Goal: Information Seeking & Learning: Learn about a topic

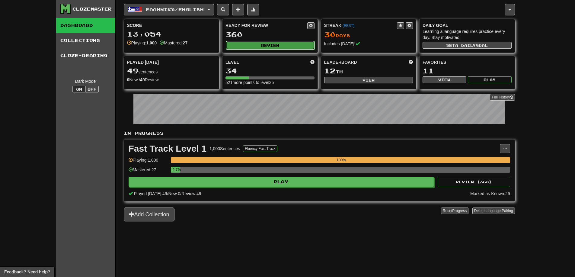
click at [277, 42] on button "Review" at bounding box center [270, 45] width 89 height 9
select select "**"
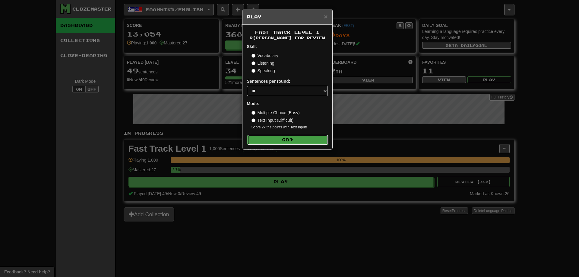
click at [274, 144] on button "Go" at bounding box center [287, 140] width 81 height 10
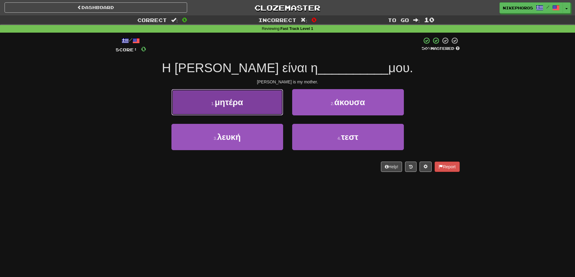
click at [266, 98] on button "1 . μητέρα" at bounding box center [227, 102] width 112 height 26
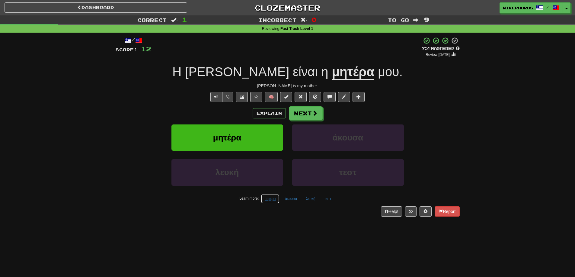
click at [274, 201] on button "μητέρα" at bounding box center [270, 198] width 18 height 9
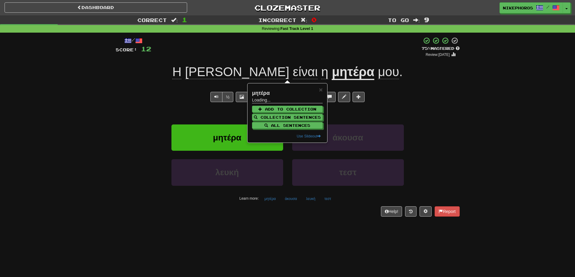
click at [300, 199] on div "Learn more: μητέρα άκουσα λευκή τεστ" at bounding box center [287, 198] width 353 height 9
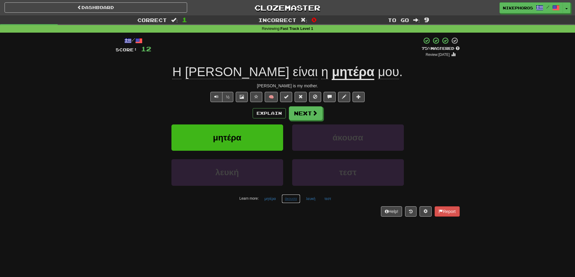
click at [293, 199] on button "άκουσα" at bounding box center [290, 198] width 19 height 9
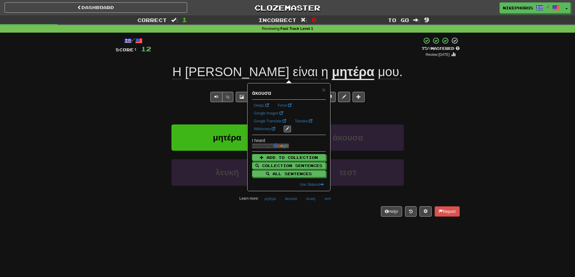
click at [285, 217] on div "/ Score: 12 + 12 75 % Mastered Review: 2025-09-14 Η Μαρία είναι η μητέρα μου . …" at bounding box center [288, 129] width 344 height 192
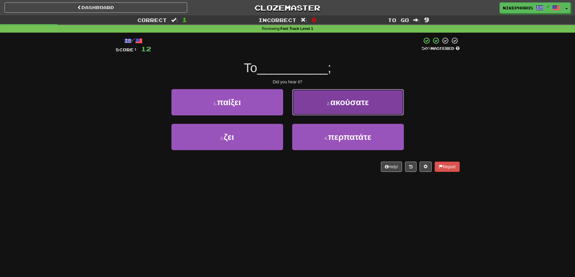
click at [366, 106] on span "ακούσατε" at bounding box center [349, 101] width 38 height 9
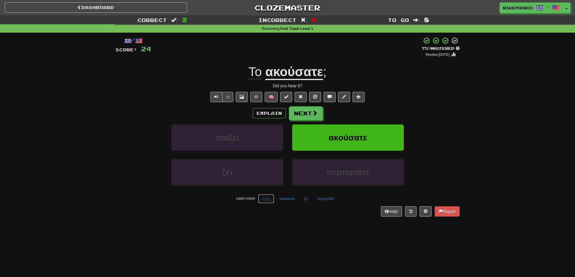
click at [272, 202] on button "παίξει" at bounding box center [266, 198] width 16 height 9
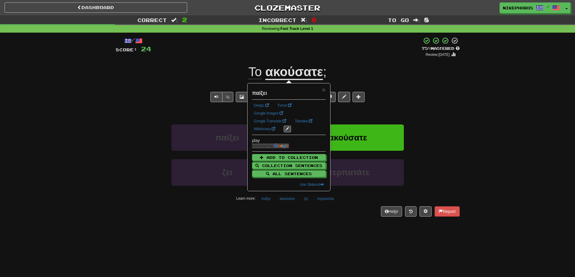
click at [288, 218] on div "/ Score: 24 + 12 75 % Mastered Review: 2025-09-14 Το ακούσατε ; Did you hear it…" at bounding box center [288, 129] width 344 height 192
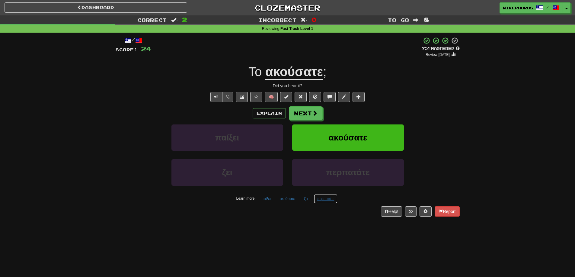
click at [334, 198] on button "περπατάτε" at bounding box center [326, 198] width 24 height 9
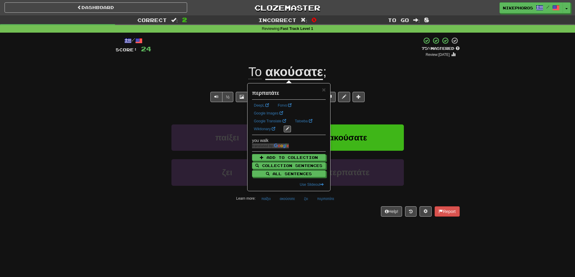
drag, startPoint x: 340, startPoint y: 229, endPoint x: 319, endPoint y: 155, distance: 77.2
click at [340, 228] on div "Dashboard Clozemaster Nikephoros / Toggle Dropdown Dashboard Leaderboard Activi…" at bounding box center [287, 138] width 575 height 277
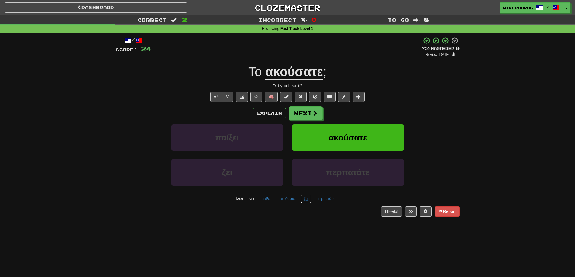
click at [305, 199] on button "ζει" at bounding box center [305, 198] width 11 height 9
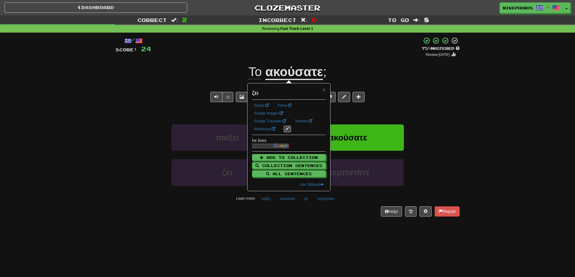
click at [308, 224] on div "/ Score: 24 + 12 75 % Mastered Review: 2025-09-14 Το ακούσατε ; Did you hear it…" at bounding box center [288, 129] width 344 height 192
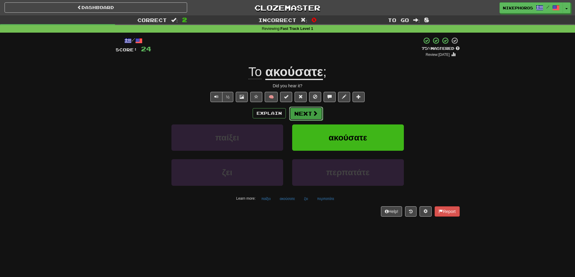
click at [307, 113] on button "Next" at bounding box center [306, 113] width 34 height 14
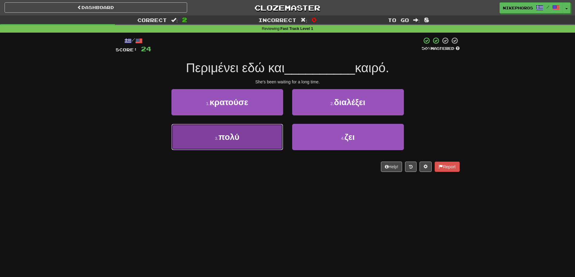
click at [254, 142] on button "3 . πολύ" at bounding box center [227, 137] width 112 height 26
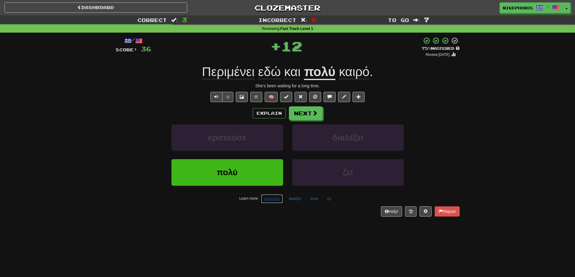
click at [269, 196] on button "κρατούσε" at bounding box center [272, 198] width 22 height 9
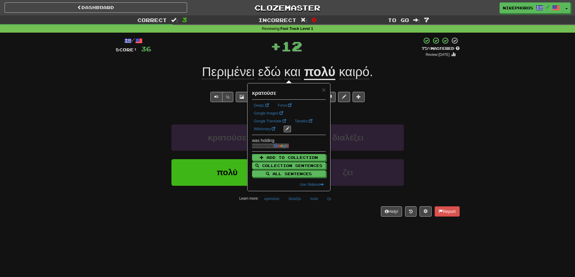
click at [312, 233] on div "Dashboard Clozemaster Nikephoros / Toggle Dropdown Dashboard Leaderboard Activi…" at bounding box center [287, 138] width 575 height 277
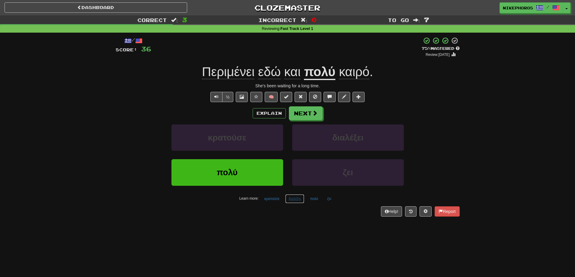
click at [289, 198] on button "διαλέξει" at bounding box center [294, 198] width 19 height 9
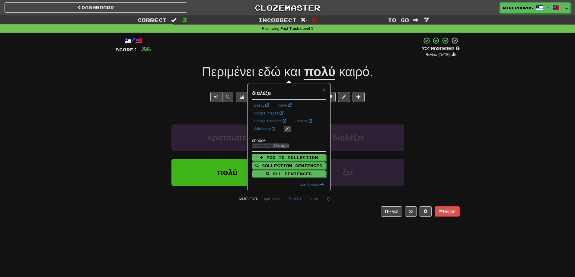
click at [291, 225] on div "Dashboard Clozemaster Nikephoros / Toggle Dropdown Dashboard Leaderboard Activi…" at bounding box center [287, 138] width 575 height 277
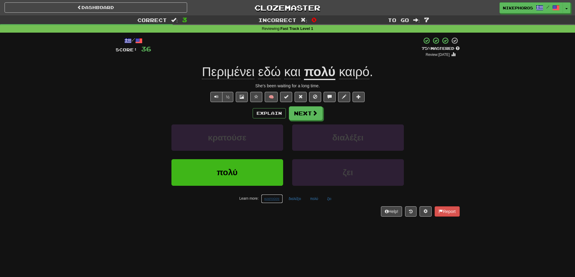
click at [277, 198] on button "κρατούσε" at bounding box center [272, 198] width 22 height 9
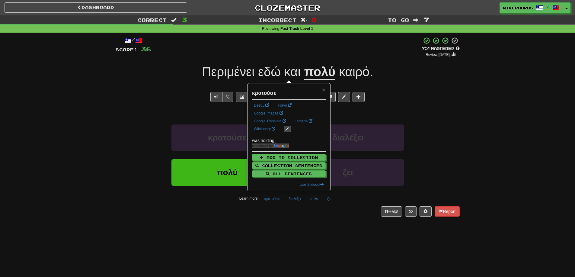
drag, startPoint x: 283, startPoint y: 217, endPoint x: 286, endPoint y: 216, distance: 3.4
click at [284, 217] on div "/ Score: 36 + 12 75 % Mastered Review: 2025-09-14 Περιμένει εδώ και πολύ καιρό …" at bounding box center [288, 129] width 344 height 192
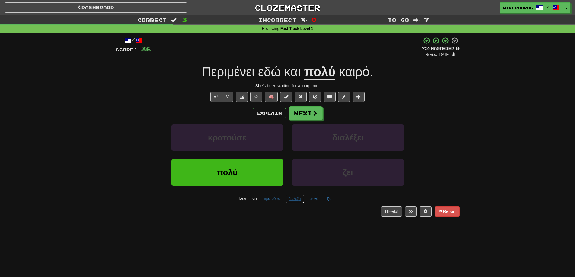
click at [293, 199] on button "διαλέξει" at bounding box center [294, 198] width 19 height 9
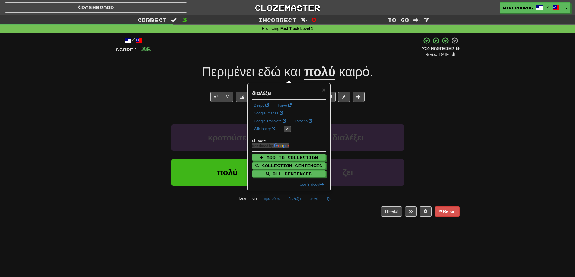
click at [302, 222] on div "/ Score: 36 + 12 75 % Mastered Review: 2025-09-14 Περιμένει εδώ και πολύ καιρό …" at bounding box center [288, 129] width 344 height 192
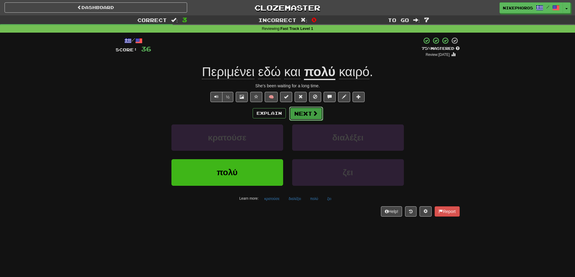
click at [314, 115] on span at bounding box center [314, 112] width 5 height 5
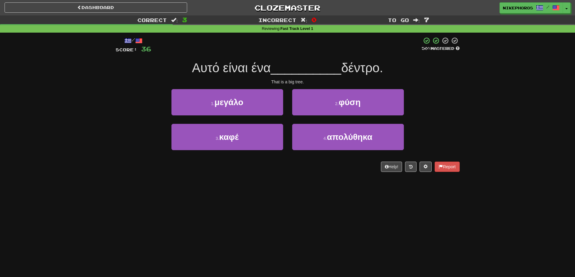
click at [302, 78] on div "/ Score: 36 50 % Mastered Αυτό είναι ένα __________ δέντρο. That is a big tree.…" at bounding box center [288, 104] width 344 height 135
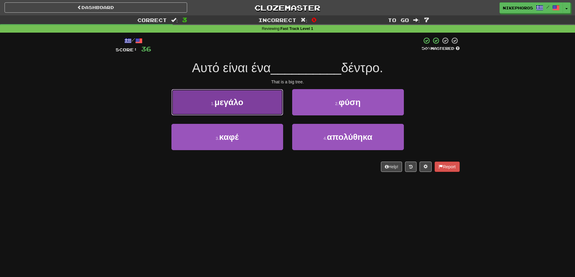
click at [229, 100] on span "μεγάλο" at bounding box center [228, 101] width 29 height 9
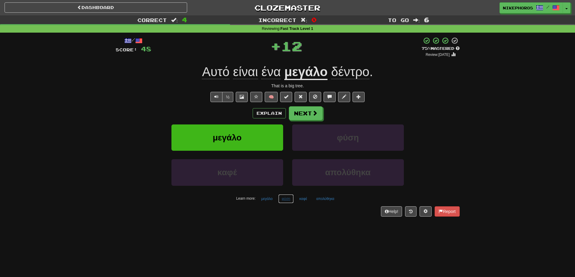
drag, startPoint x: 288, startPoint y: 201, endPoint x: 305, endPoint y: 226, distance: 30.5
click at [288, 201] on button "φύση" at bounding box center [285, 198] width 15 height 9
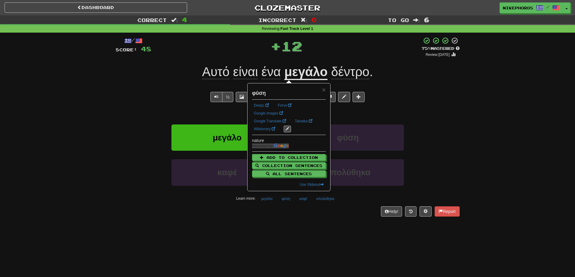
click at [309, 244] on div "Dashboard Clozemaster Nikephoros / Toggle Dropdown Dashboard Leaderboard Activi…" at bounding box center [287, 138] width 575 height 277
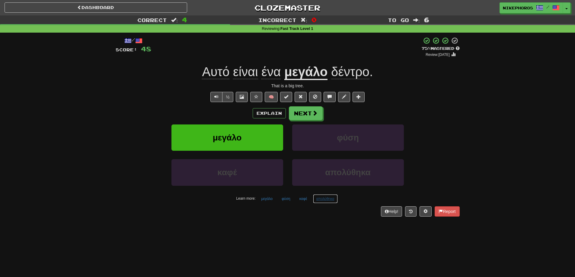
drag, startPoint x: 328, startPoint y: 198, endPoint x: 336, endPoint y: 214, distance: 18.2
click at [328, 198] on button "απολύθηκα" at bounding box center [325, 198] width 25 height 9
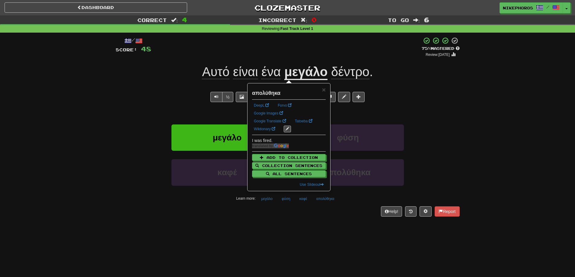
click at [353, 246] on div "Dashboard Clozemaster Nikephoros / Toggle Dropdown Dashboard Leaderboard Activi…" at bounding box center [287, 138] width 575 height 277
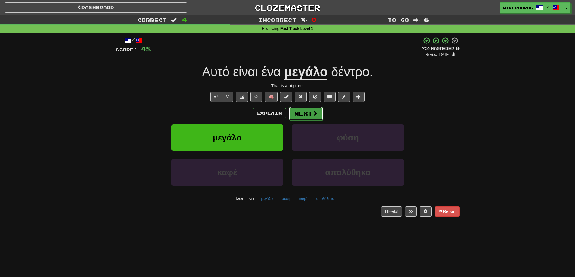
click at [310, 118] on button "Next" at bounding box center [306, 113] width 34 height 14
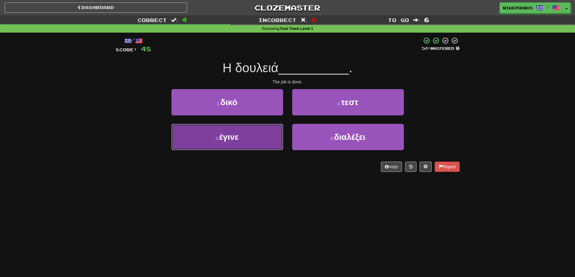
click at [212, 138] on button "3 . έγινε" at bounding box center [227, 137] width 112 height 26
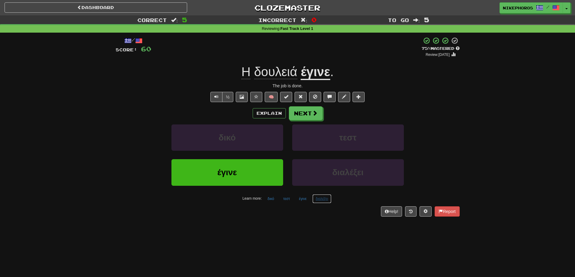
click at [327, 197] on button "διαλέξει" at bounding box center [321, 198] width 19 height 9
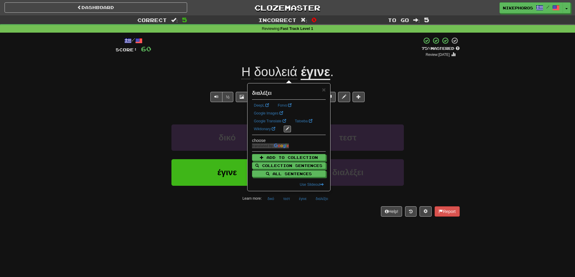
drag, startPoint x: 331, startPoint y: 218, endPoint x: 328, endPoint y: 185, distance: 33.3
click at [331, 217] on div "/ Score: 60 + 12 75 % Mastered Review: 2025-09-14 Η δουλειά έγινε . The job is …" at bounding box center [288, 129] width 344 height 192
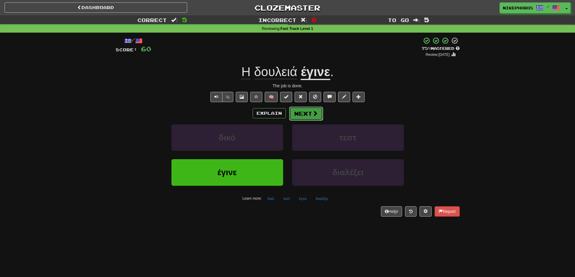
click at [299, 117] on button "Next" at bounding box center [306, 113] width 34 height 14
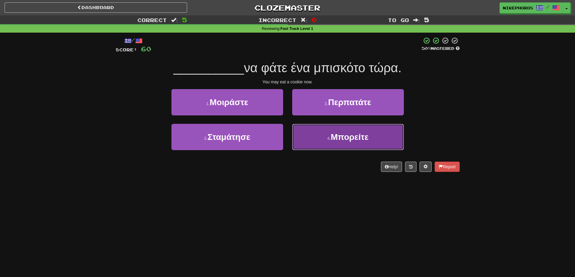
click at [353, 138] on span "Μπορείτε" at bounding box center [350, 136] width 38 height 9
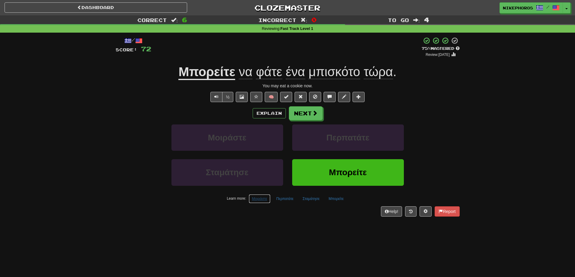
click at [261, 202] on button "Μοιράστε" at bounding box center [260, 198] width 22 height 9
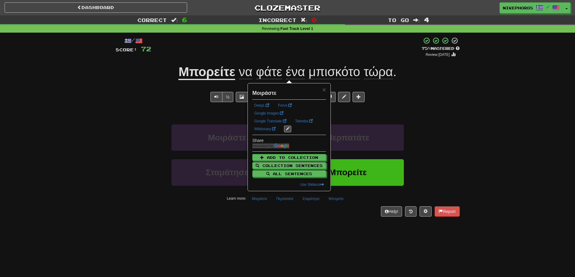
click at [271, 218] on div "/ Score: 72 + 12 75 % Mastered Review: 2025-09-14 Μπορείτε να φάτε ένα μπισκότο…" at bounding box center [288, 129] width 344 height 192
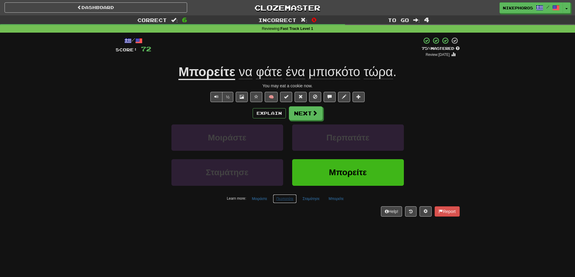
click at [291, 196] on button "Περπατάτε" at bounding box center [285, 198] width 24 height 9
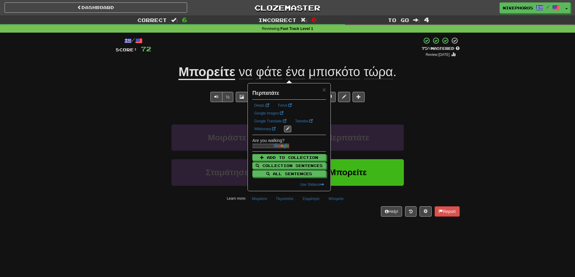
click at [300, 222] on div "/ Score: 72 + 12 75 % Mastered Review: 2025-09-14 Μπορείτε να φάτε ένα μπισκότο…" at bounding box center [288, 129] width 344 height 192
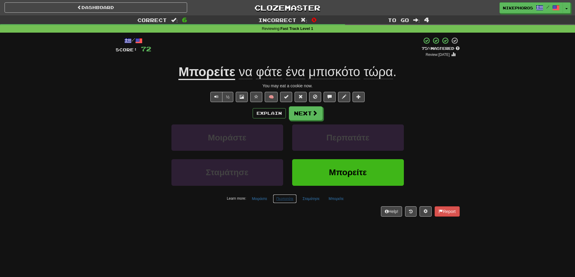
click at [296, 198] on button "Περπατάτε" at bounding box center [285, 198] width 24 height 9
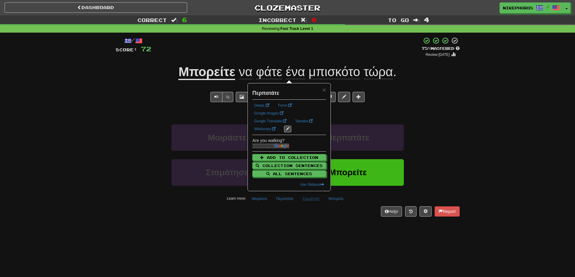
click at [312, 194] on div "Μοιράστε Περπατάτε Σταμάτησε Μπορείτε Learn more: Μοιράστε Περπατάτε Σταμάτησε …" at bounding box center [287, 163] width 353 height 79
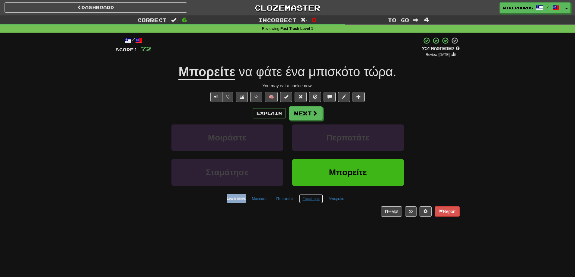
click at [312, 198] on button "Σταμάτησε" at bounding box center [311, 198] width 24 height 9
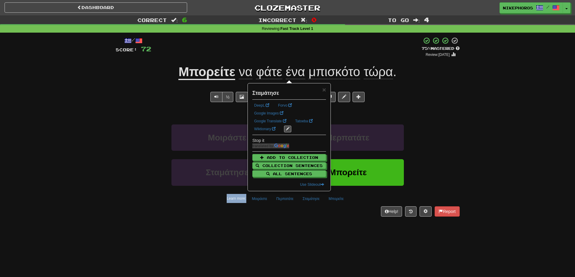
click at [302, 220] on div "/ Score: 72 + 12 75 % Mastered Review: 2025-09-14 Μπορείτε να φάτε ένα μπισκότο…" at bounding box center [288, 129] width 344 height 192
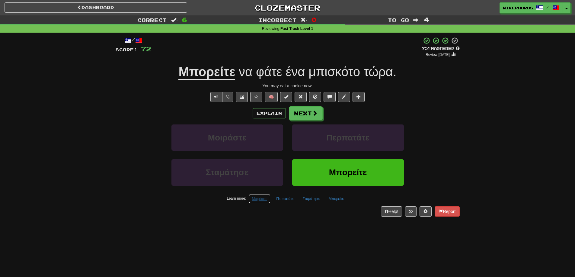
click at [259, 198] on button "Μοιράστε" at bounding box center [260, 198] width 22 height 9
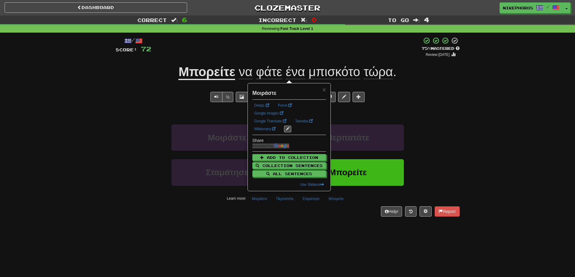
drag, startPoint x: 316, startPoint y: 228, endPoint x: 315, endPoint y: 116, distance: 112.2
click at [316, 226] on div "Dashboard Clozemaster Nikephoros / Toggle Dropdown Dashboard Leaderboard Activi…" at bounding box center [287, 138] width 575 height 277
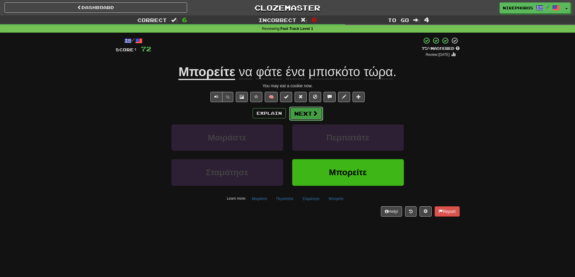
click at [315, 112] on span at bounding box center [314, 112] width 5 height 5
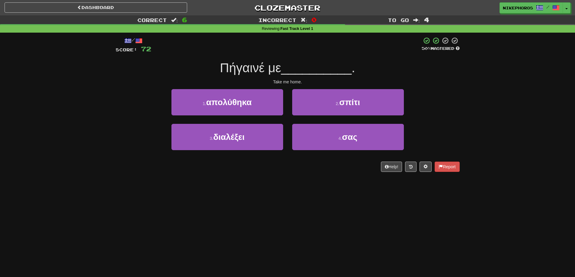
click at [293, 70] on span "__________" at bounding box center [316, 68] width 71 height 14
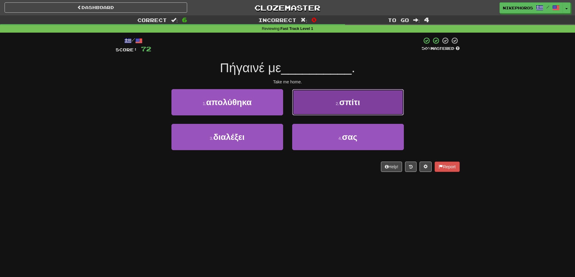
click at [329, 101] on button "2 . σπίτι" at bounding box center [348, 102] width 112 height 26
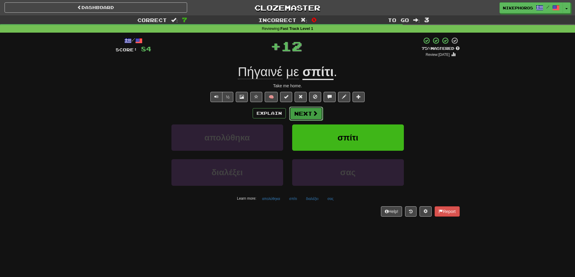
click at [301, 117] on button "Next" at bounding box center [306, 113] width 34 height 14
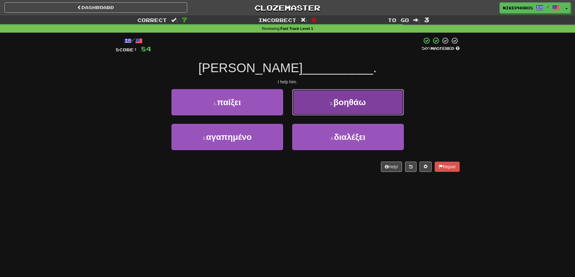
click at [363, 106] on span "βοηθάω" at bounding box center [349, 101] width 32 height 9
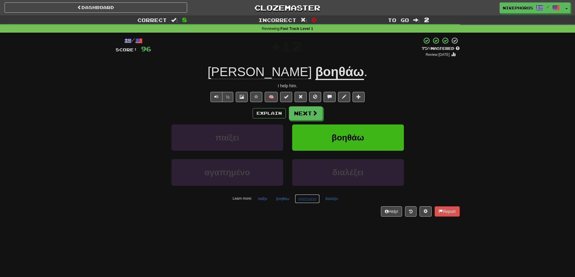
click at [305, 198] on button "αγαπημένο" at bounding box center [307, 198] width 25 height 9
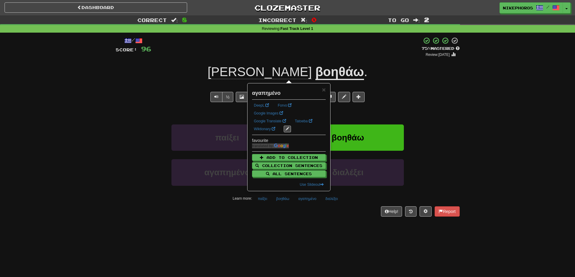
click at [306, 236] on div "Dashboard Clozemaster Nikephoros / Toggle Dropdown Dashboard Leaderboard Activi…" at bounding box center [287, 138] width 575 height 277
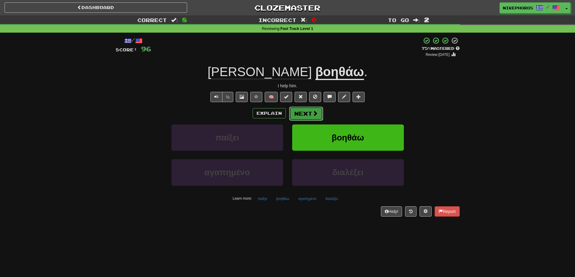
click at [299, 111] on button "Next" at bounding box center [306, 113] width 34 height 14
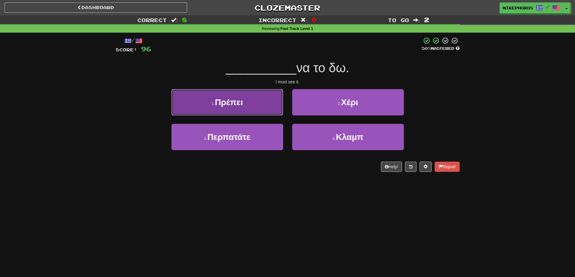
click at [267, 104] on button "1 . Πρέπει" at bounding box center [227, 102] width 112 height 26
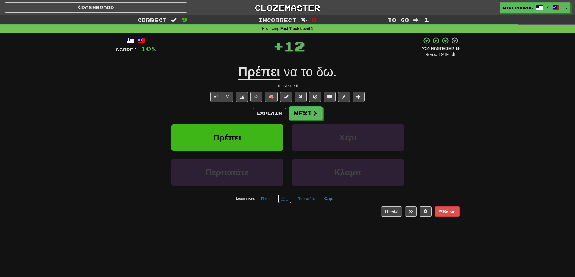
click at [290, 198] on button "Χέρι" at bounding box center [285, 198] width 14 height 9
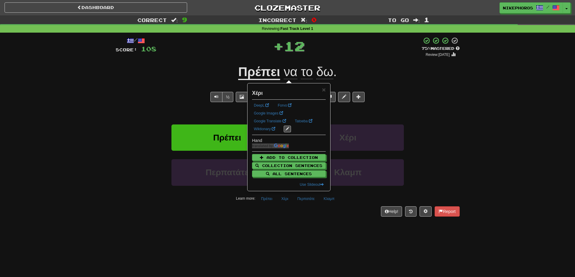
click at [309, 214] on div "Help! Report" at bounding box center [288, 211] width 344 height 10
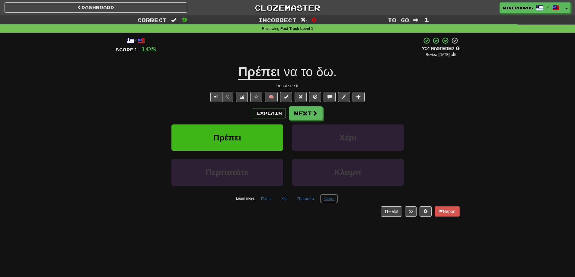
click at [325, 201] on button "Κλαμπ" at bounding box center [328, 198] width 17 height 9
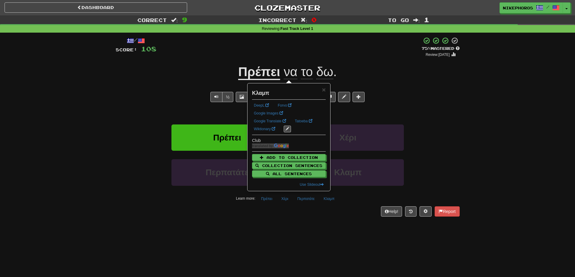
click at [332, 230] on div "Dashboard Clozemaster Nikephoros / Toggle Dropdown Dashboard Leaderboard Activi…" at bounding box center [287, 138] width 575 height 277
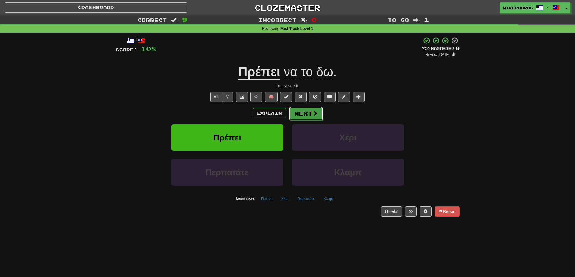
click at [311, 115] on button "Next" at bounding box center [306, 113] width 34 height 14
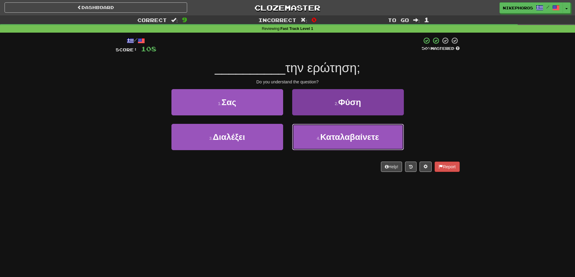
click at [381, 143] on button "4 . Καταλαβαίνετε" at bounding box center [348, 137] width 112 height 26
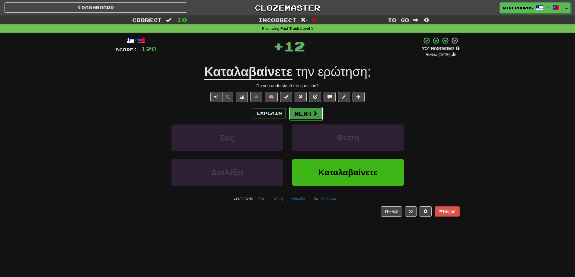
click at [308, 112] on button "Next" at bounding box center [306, 113] width 34 height 14
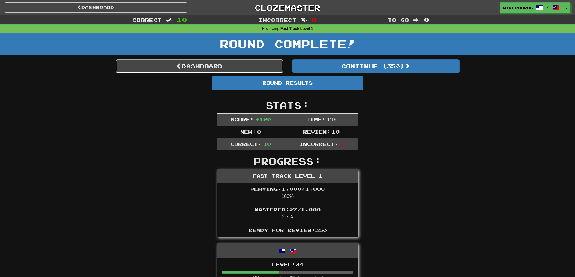
click at [220, 62] on link "Dashboard" at bounding box center [199, 66] width 167 height 14
